Goal: Task Accomplishment & Management: Use online tool/utility

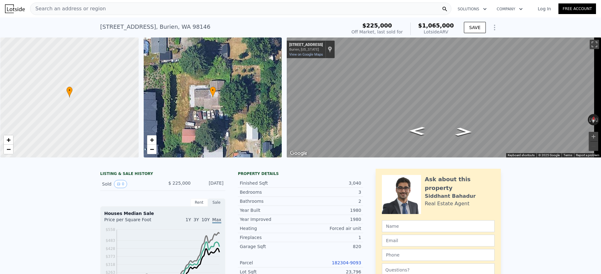
click at [103, 11] on div "Search an address or region" at bounding box center [240, 9] width 421 height 13
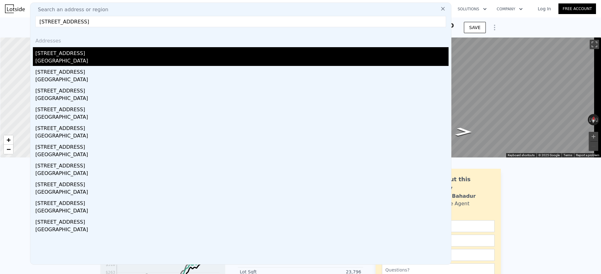
type input "2470 S Columbian Way, Seattle, WA 98108"
click at [90, 57] on div "Seattle, WA 98108" at bounding box center [241, 61] width 413 height 9
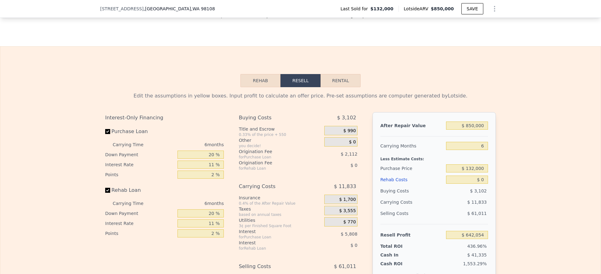
scroll to position [890, 0]
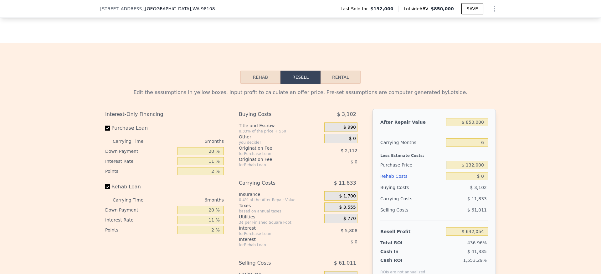
click at [479, 169] on input "$ 132,000" at bounding box center [467, 165] width 42 height 8
click at [478, 169] on input "$ 132,000" at bounding box center [467, 165] width 42 height 8
type input "$ 550,000"
click at [550, 171] on div "Edit the assumptions in yellow boxes. Input profit to calculate an offer price.…" at bounding box center [300, 200] width 600 height 233
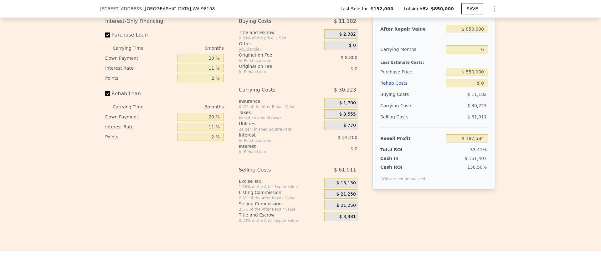
scroll to position [984, 0]
type input "$ 642,054"
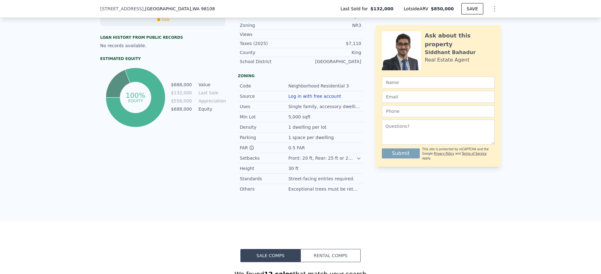
scroll to position [188, 0]
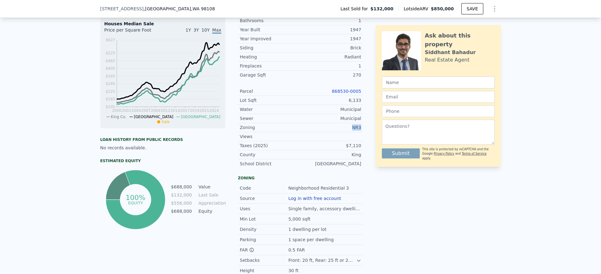
click at [336, 132] on div "Zoning NR3" at bounding box center [300, 127] width 125 height 9
copy div "NR3"
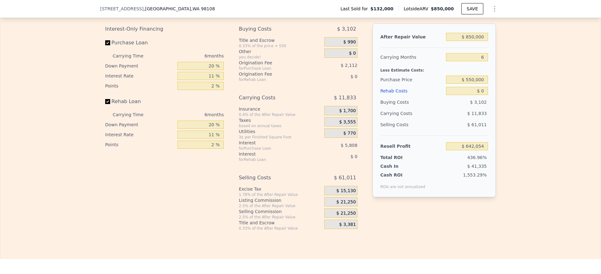
scroll to position [986, 0]
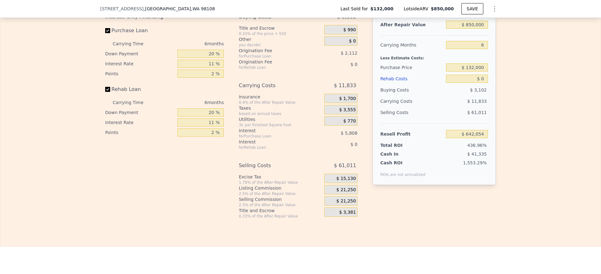
scroll to position [984, 0]
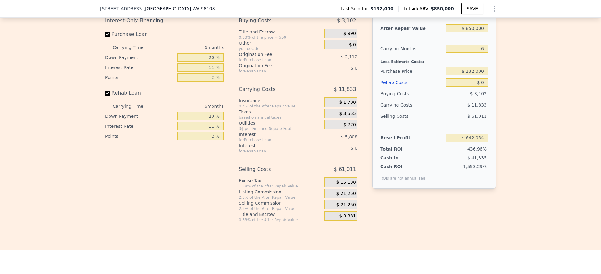
click at [473, 75] on input "$ 132,000" at bounding box center [467, 71] width 42 height 8
type input "$ 550,000"
type input "$ 197,584"
type input "$ 8"
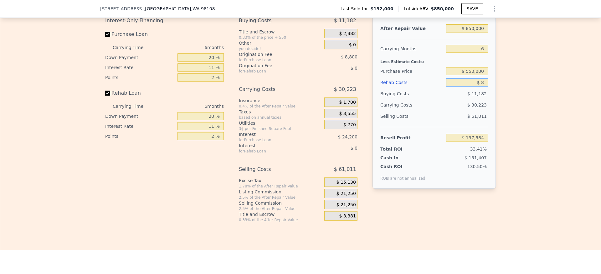
type input "$ 197,576"
type input "$ 80"
type input "$ 197,497"
type input "$ 800"
type input "$ 196,735"
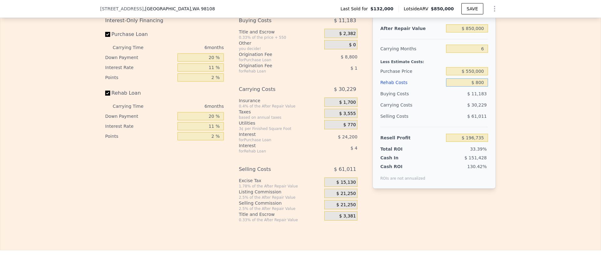
type input "$ 8,000"
type input "$ 189,102"
type input "$ 80,000"
type input "$ 112,782"
type input "$ 80,000"
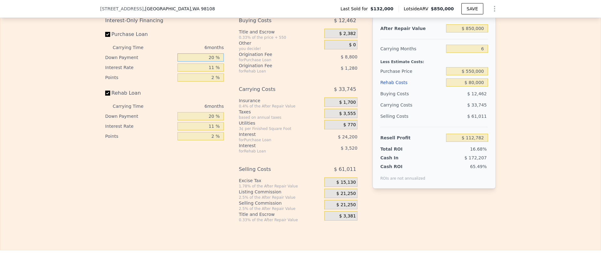
drag, startPoint x: 208, startPoint y: 74, endPoint x: 191, endPoint y: 74, distance: 16.9
click at [191, 62] on input "20 %" at bounding box center [200, 58] width 46 height 8
type input "10 %"
type input "$ 108,652"
type input "1 %"
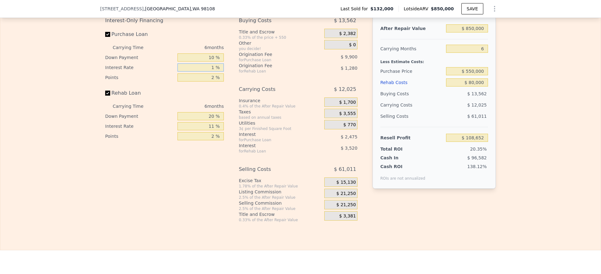
type input "$ 133,402"
type input "10 %"
type input "$ 111,130"
type input "10.5 %"
type input "$ 109,894"
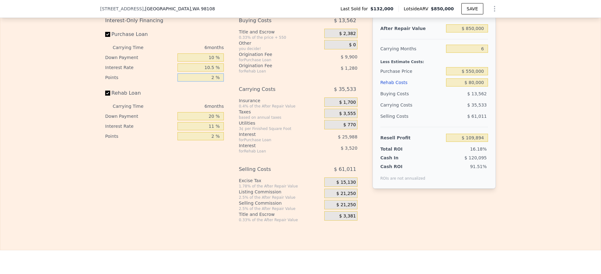
type input "1 %"
type input "$ 114,844"
type input "1.5 %"
type input "$ 112,369"
type input "1.5 %"
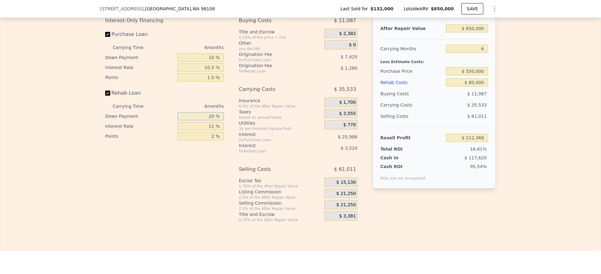
type input "1 %"
type input "$ 111,231"
type input "10 %"
type input "$ 111,771"
type input "10 %"
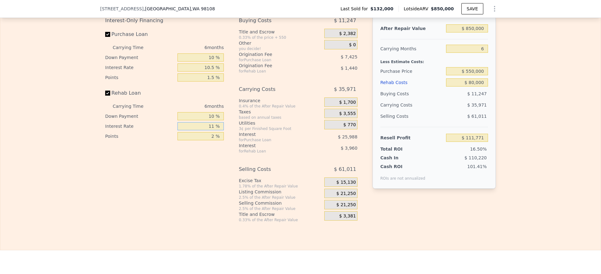
type input "1 %"
type input "$ 115,371"
type input "10 %"
type input "$ 112,131"
type input "10.5 %"
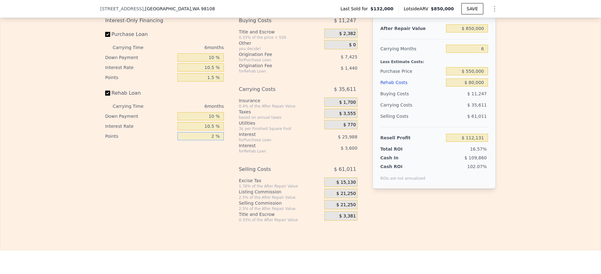
type input "$ 111,951"
type input "1 %"
type input "$ 112,671"
type input "1.5 %"
type input "$ 112,311"
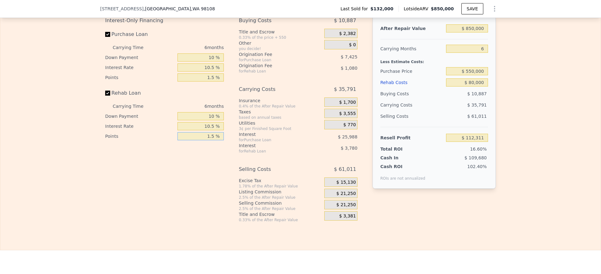
type input "1.5 %"
click at [345, 197] on span "$ 21,250" at bounding box center [345, 194] width 19 height 6
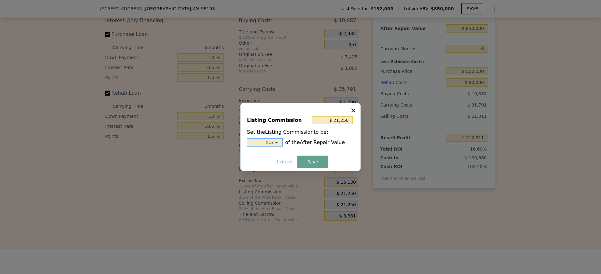
drag, startPoint x: 270, startPoint y: 142, endPoint x: 257, endPoint y: 142, distance: 13.1
click at [257, 142] on input "2.5 %" at bounding box center [265, 143] width 36 height 8
type input "1.5 %"
type input "$ 12,750"
type input "1.5 %"
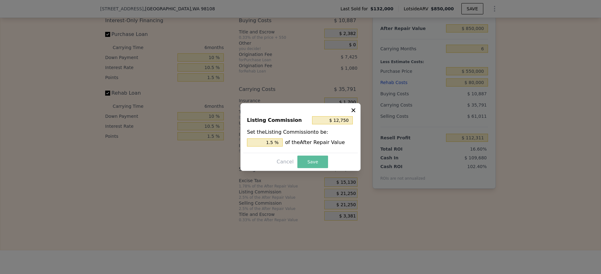
click at [310, 160] on button "Save" at bounding box center [312, 162] width 31 height 13
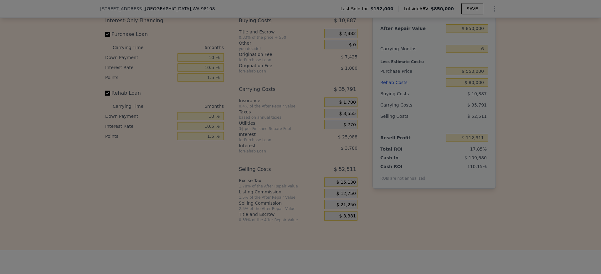
type input "$ 120,811"
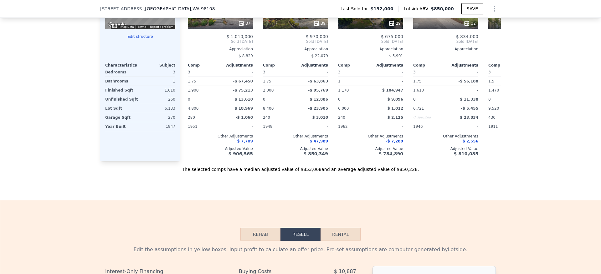
scroll to position [702, 0]
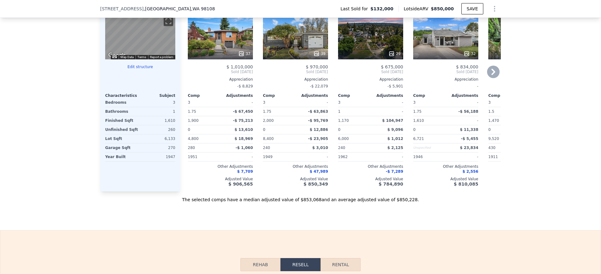
click at [295, 51] on div "39" at bounding box center [295, 36] width 65 height 45
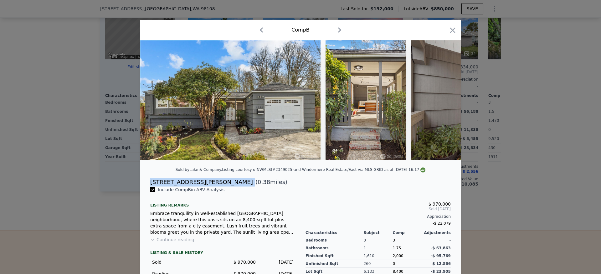
drag, startPoint x: 192, startPoint y: 186, endPoint x: 203, endPoint y: 189, distance: 11.5
click at [145, 187] on div "[STREET_ADDRESS][PERSON_NAME] ( 0.38 miles)" at bounding box center [300, 182] width 310 height 9
copy div "[STREET_ADDRESS][PERSON_NAME]"
click at [448, 30] on icon "button" at bounding box center [452, 30] width 9 height 9
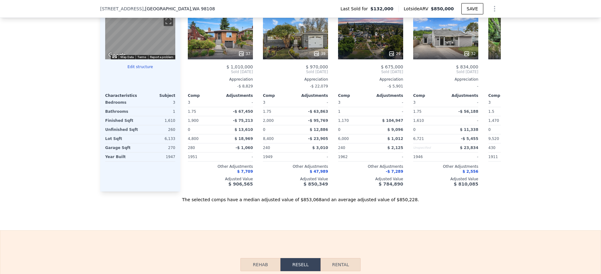
type input "$ 0"
type input "$ 642,054"
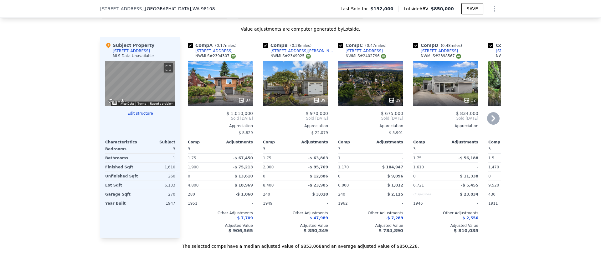
scroll to position [655, 0]
click at [446, 96] on div "32" at bounding box center [445, 83] width 65 height 45
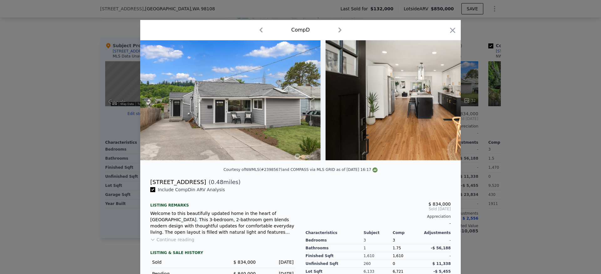
drag, startPoint x: 192, startPoint y: 187, endPoint x: 146, endPoint y: 184, distance: 45.8
click at [146, 184] on div "1 photos are restricted from public view due to state or MLS regulations Login …" at bounding box center [300, 188] width 320 height 296
click at [365, 208] on div "$ 834,000 Sold [DATE] Appreciation -" at bounding box center [377, 212] width 145 height 31
drag, startPoint x: 191, startPoint y: 190, endPoint x: 217, endPoint y: 195, distance: 26.5
click at [150, 187] on div "[STREET_ADDRESS]" at bounding box center [178, 182] width 56 height 9
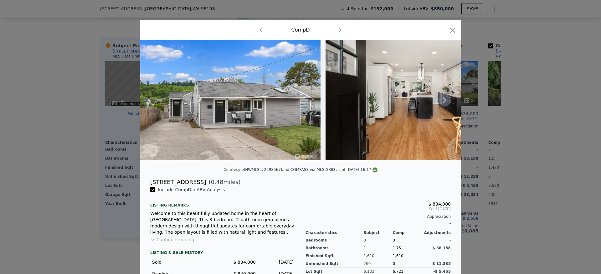
copy div "[STREET_ADDRESS]"
click at [452, 30] on icon "button" at bounding box center [452, 30] width 9 height 9
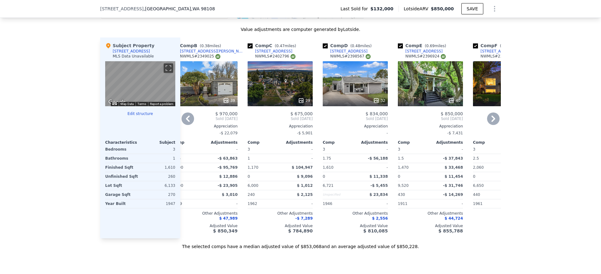
scroll to position [0, 148]
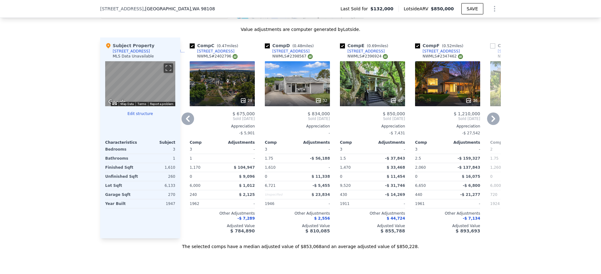
click at [372, 105] on div "40" at bounding box center [372, 83] width 65 height 45
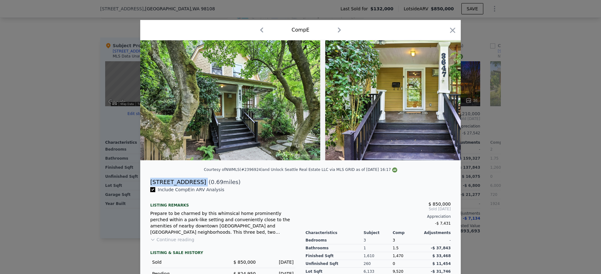
drag, startPoint x: 197, startPoint y: 191, endPoint x: 213, endPoint y: 208, distance: 23.0
click at [147, 187] on div "[STREET_ADDRESS] ( 0.69 miles)" at bounding box center [300, 182] width 310 height 9
copy div "[STREET_ADDRESS]"
click at [448, 34] on icon "button" at bounding box center [452, 30] width 9 height 9
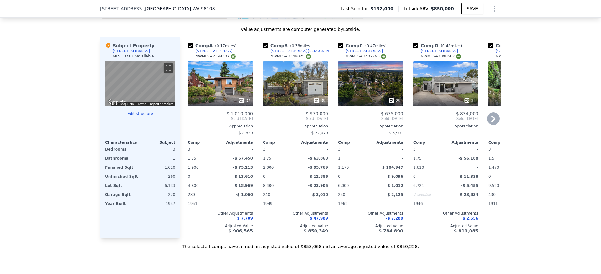
drag, startPoint x: 254, startPoint y: 261, endPoint x: 252, endPoint y: 253, distance: 9.0
click at [253, 250] on div "Value adjustments are computer generated by Lotside . Subject Property [STREET_…" at bounding box center [300, 138] width 401 height 224
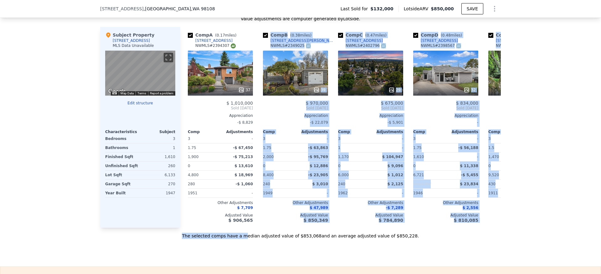
scroll to position [613, 0]
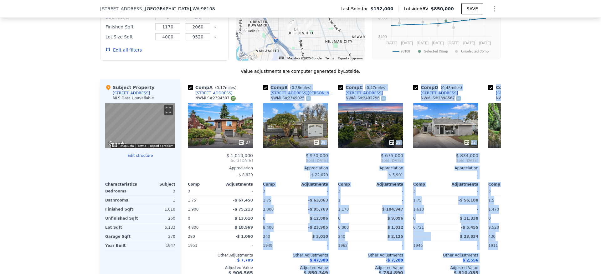
click at [533, 174] on div "We found 12 sales that match your search Filters Map Prices Modify Comp Filters…" at bounding box center [300, 115] width 601 height 353
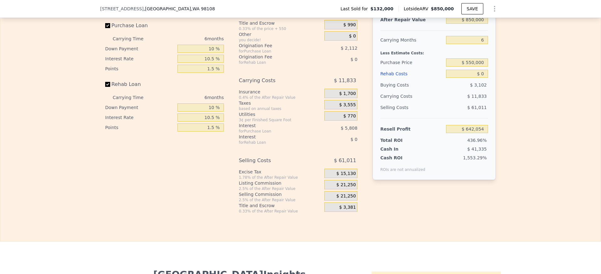
scroll to position [989, 0]
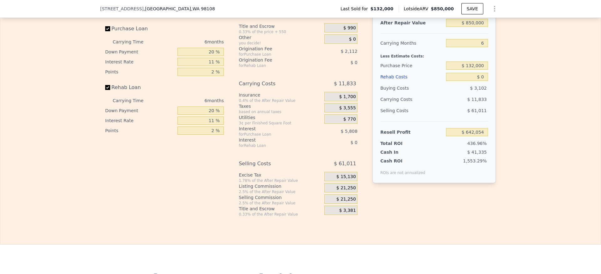
scroll to position [986, 0]
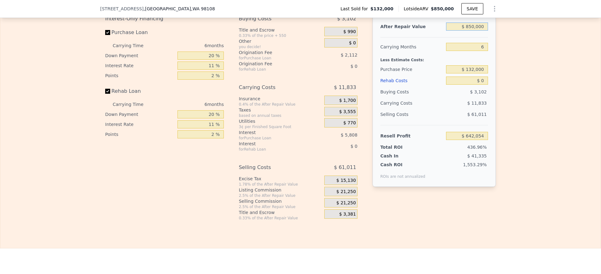
click at [472, 31] on input "$ 850,000" at bounding box center [467, 27] width 42 height 8
click at [475, 74] on input "$ 132,000" at bounding box center [467, 69] width 42 height 8
type input "$ 550,000"
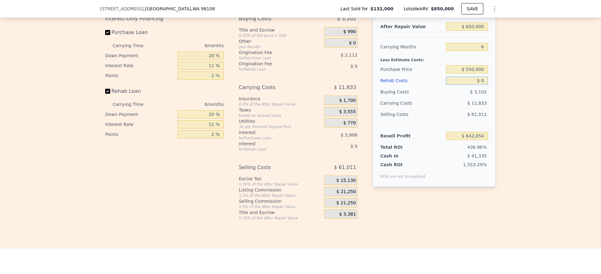
type input "$ 197,584"
type input "$ 8"
type input "$ 197,576"
type input "$ 80"
type input "$ 197,497"
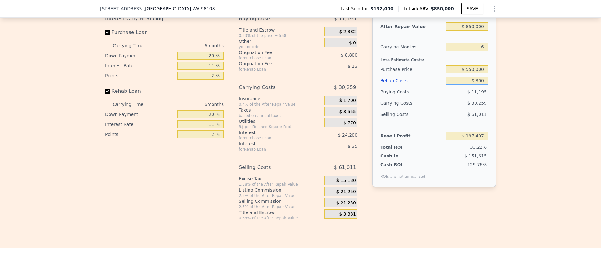
type input "$ 8,000"
type input "$ 196,735"
type input "$ 80,000"
type input "$ 112,782"
type input "$ 80,000"
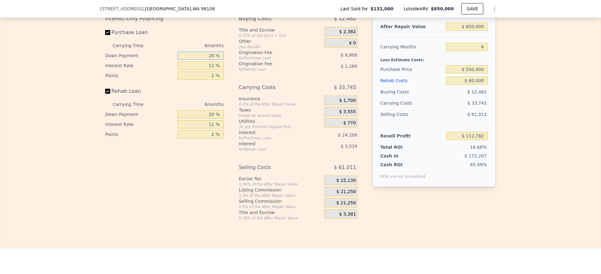
drag, startPoint x: 210, startPoint y: 71, endPoint x: 187, endPoint y: 72, distance: 22.9
click at [187, 60] on input "20 %" at bounding box center [200, 56] width 46 height 8
type input "10 %"
type input "$ 108,652"
type input "1 %"
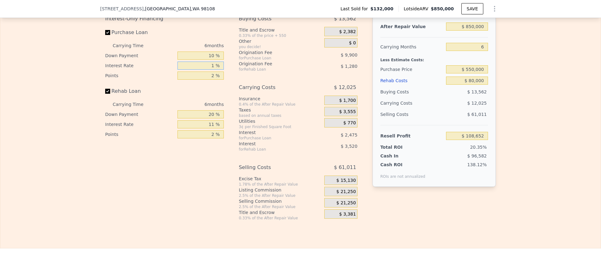
type input "$ 133,402"
type input "10 %"
type input "$ 111,130"
type input "10.51 %"
type input "$ 109,870"
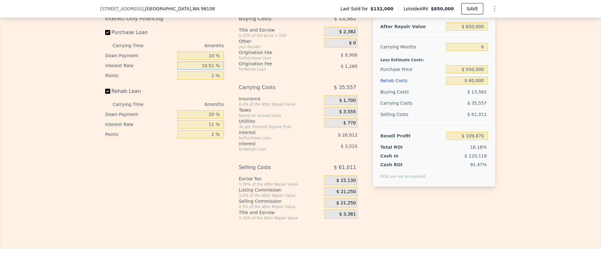
type input "10.51 %"
type input ".5 %"
type input "$ 117,295"
type input ". %"
type input "1 %"
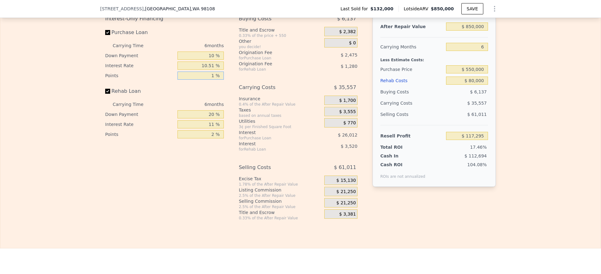
type input "$ 114,820"
type input "10 %"
type input "$ 70,270"
type input "1 %"
type input "$ 114,820"
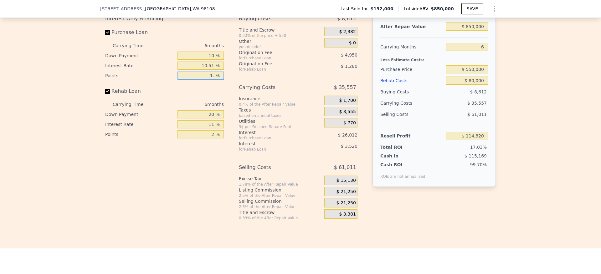
type input "1.5 %"
type input "$ 112,345"
type input "1.5 %"
type input "1 %"
type input "$ 111,207"
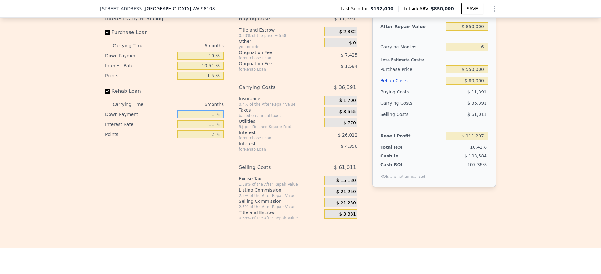
type input "10 %"
type input "$ 111,747"
type input "10 %"
type input "1 %"
type input "$ 115,347"
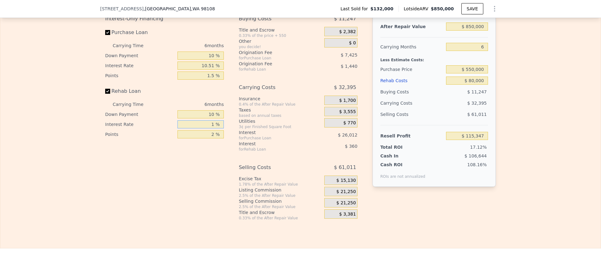
type input "10 %"
type input "$ 112,107"
type input "10.5 %"
type input "$ 111,927"
type input "10.5 %"
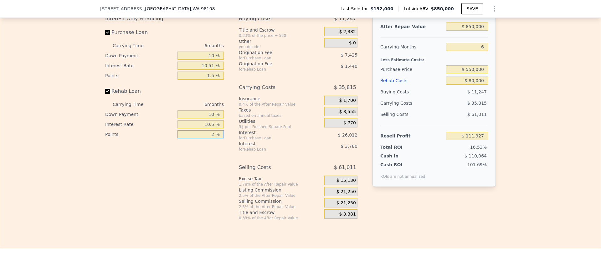
type input "1 %"
type input "$ 112,647"
type input "1.5 %"
type input "$ 112,287"
type input "1.5 %"
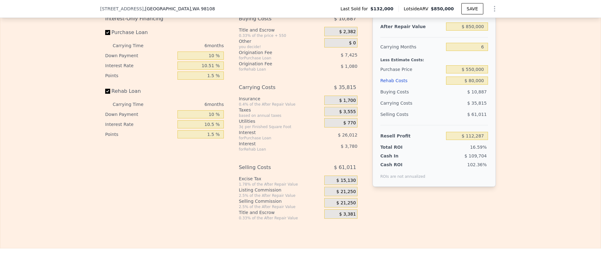
click at [344, 197] on div "$ 21,250" at bounding box center [340, 191] width 33 height 9
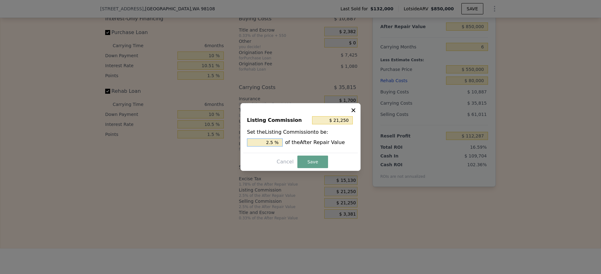
drag, startPoint x: 269, startPoint y: 141, endPoint x: 211, endPoint y: 141, distance: 58.2
click at [211, 141] on div "​ Listing Commission $ 21,250 Set the Listing Commission to be: 2.5 % of the Af…" at bounding box center [300, 137] width 601 height 274
type input "$ 12,750"
type input "1.5 %"
click at [299, 159] on button "Save" at bounding box center [312, 162] width 31 height 13
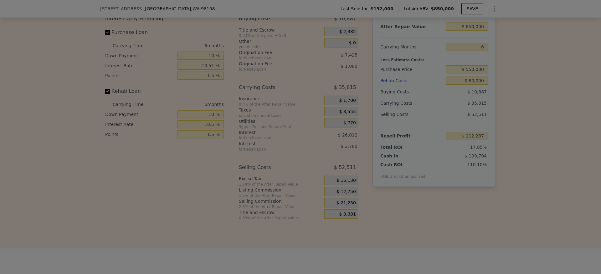
type input "$ 120,787"
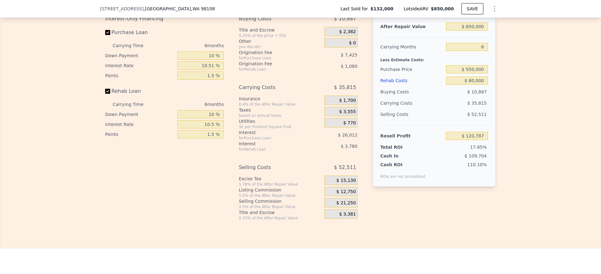
click at [512, 200] on div "Edit the assumptions in yellow boxes. Input profit to calculate an offer price.…" at bounding box center [300, 104] width 600 height 233
type input "$ 0"
type input "$ 642,054"
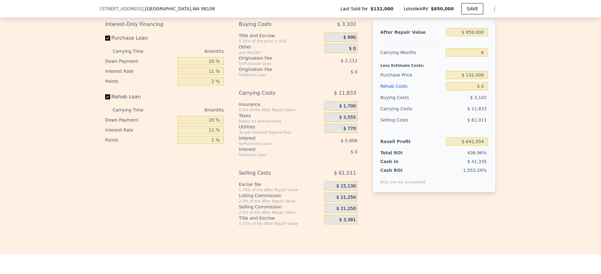
scroll to position [984, 0]
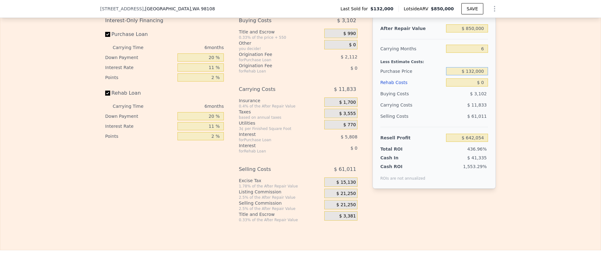
click at [473, 75] on input "$ 132,000" at bounding box center [467, 71] width 42 height 8
type input "$ 570,000"
type input "$ 176,316"
type input "$ 8"
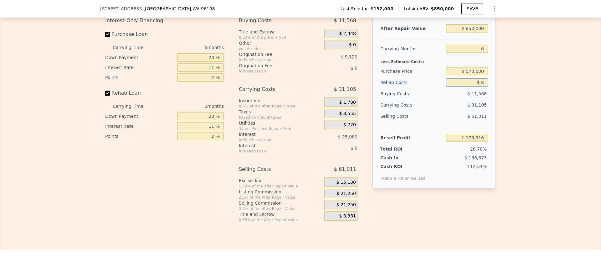
type input "$ 176,308"
type input "$ 80"
type input "$ 176,229"
type input "$ 8,000"
type input "$ 167,834"
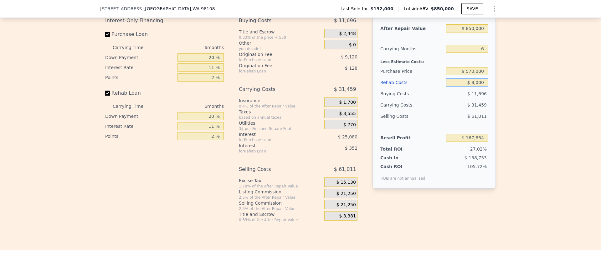
type input "$ 80,000"
type input "$ 91,514"
type input "$ 80,000"
drag, startPoint x: 208, startPoint y: 78, endPoint x: 175, endPoint y: 76, distance: 33.5
click at [177, 62] on input "20 %" at bounding box center [200, 58] width 46 height 8
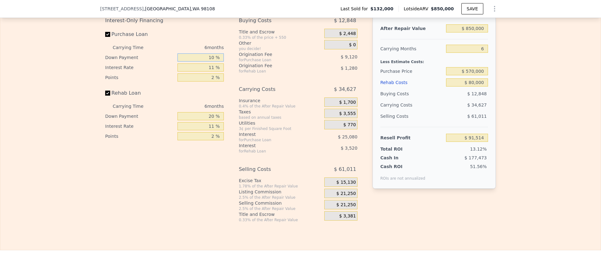
type input "100 %"
type input "$ 125,714"
type input "10 %"
type input "$ 87,236"
type input "10 %"
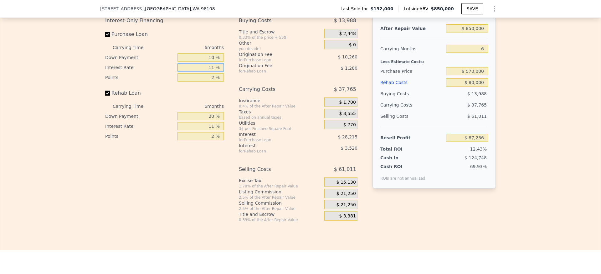
type input "1 %"
type input "$ 112,886"
type input "10 %"
type input "$ 89,804"
type input "10.5 %"
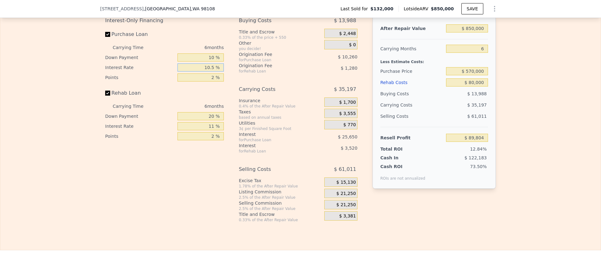
type input "$ 88,520"
type input "10.5 %"
type input "1 %"
type input "$ 93,650"
type input "1.5 %"
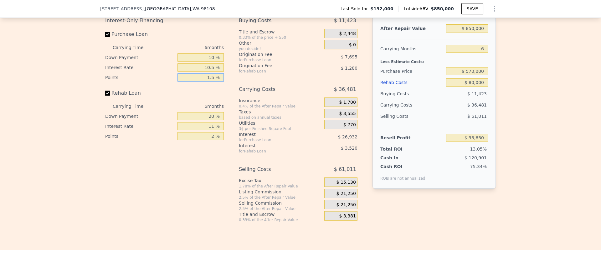
type input "$ 91,085"
type input "1.5 %"
type input "1 %"
type input "$ 89,947"
type input "10 %"
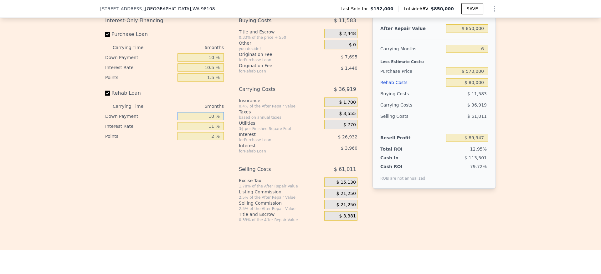
type input "$ 90,487"
type input "10 %"
type input "$ 90,847"
type input "10.51 %"
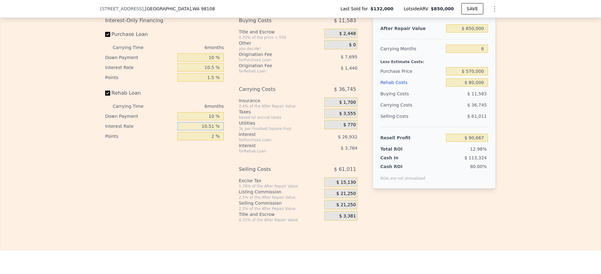
type input "$ 90,661"
click at [210, 131] on input "10.51 %" at bounding box center [200, 126] width 46 height 8
type input "10.5 %"
type input "$ 90,667"
type input "10.5 %"
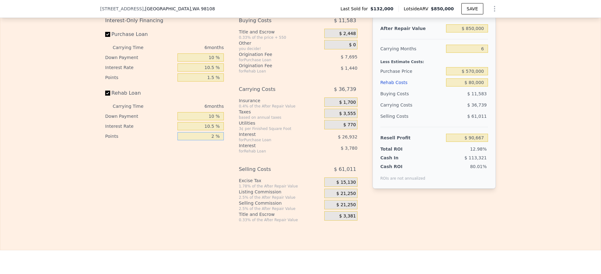
drag, startPoint x: 214, startPoint y: 155, endPoint x: 189, endPoint y: 154, distance: 25.4
click at [189, 141] on input "2 %" at bounding box center [200, 136] width 46 height 8
type input "1 %"
type input "$ 91,387"
type input "1.5 %"
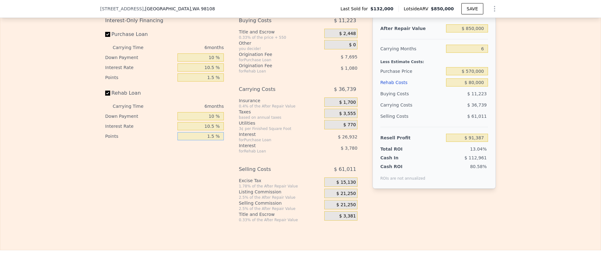
type input "$ 91,027"
type input "1.5 %"
click at [346, 197] on span "$ 21,250" at bounding box center [345, 194] width 19 height 6
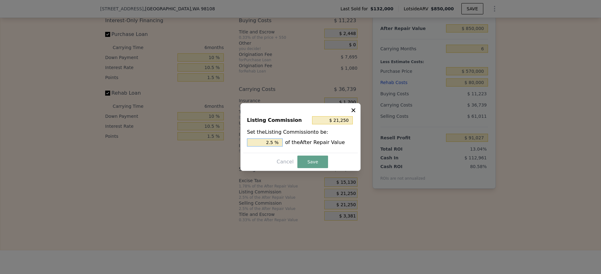
drag, startPoint x: 270, startPoint y: 145, endPoint x: 263, endPoint y: 146, distance: 6.6
click at [266, 146] on input "2.5 %" at bounding box center [265, 143] width 36 height 8
type input "1.5 %"
type input "$ 12,750"
type input "1.5 %"
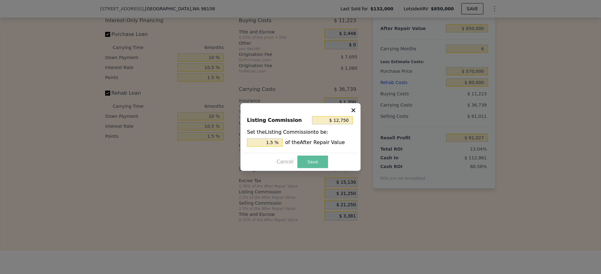
click at [305, 161] on button "Save" at bounding box center [312, 162] width 31 height 13
type input "$ 99,527"
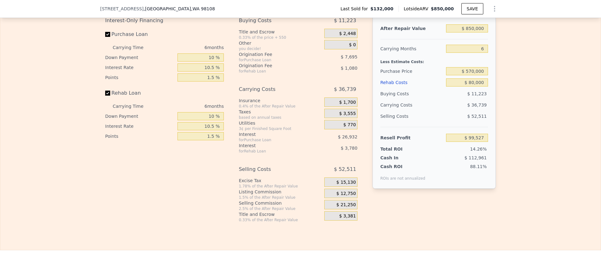
click at [523, 222] on div "Edit the assumptions in yellow boxes. Input profit to calculate an offer price.…" at bounding box center [300, 106] width 600 height 233
